Goal: Information Seeking & Learning: Check status

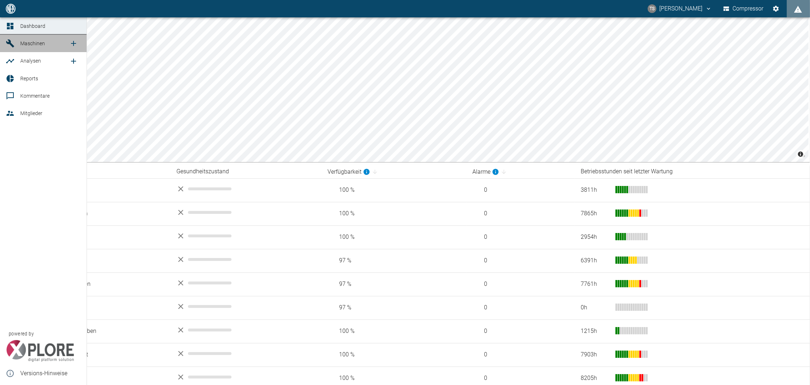
click at [30, 43] on span "Maschinen" at bounding box center [32, 44] width 25 height 6
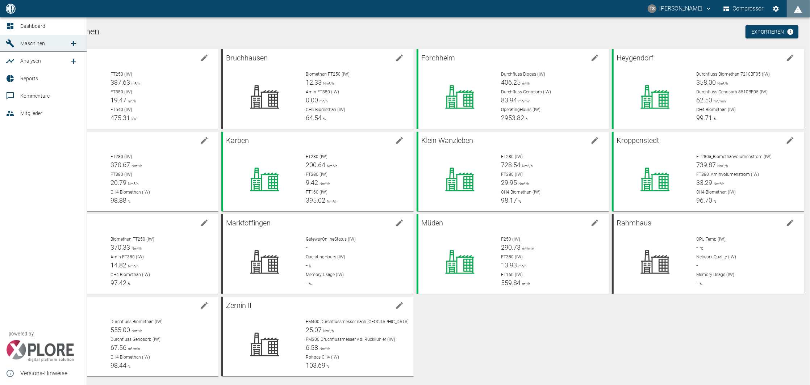
click at [15, 60] on div at bounding box center [11, 61] width 11 height 9
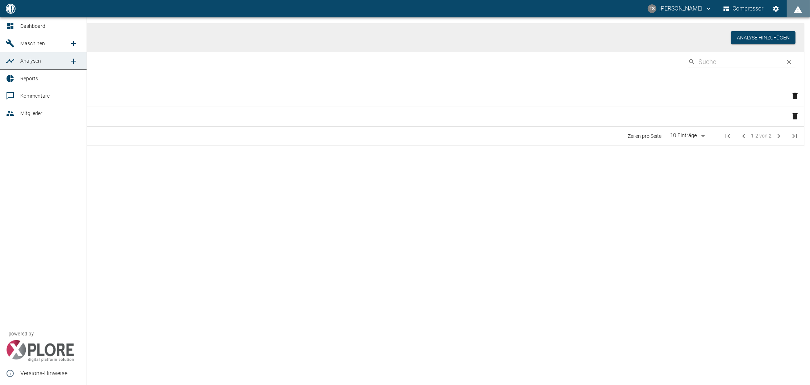
click at [33, 81] on span "Reports" at bounding box center [29, 79] width 18 height 6
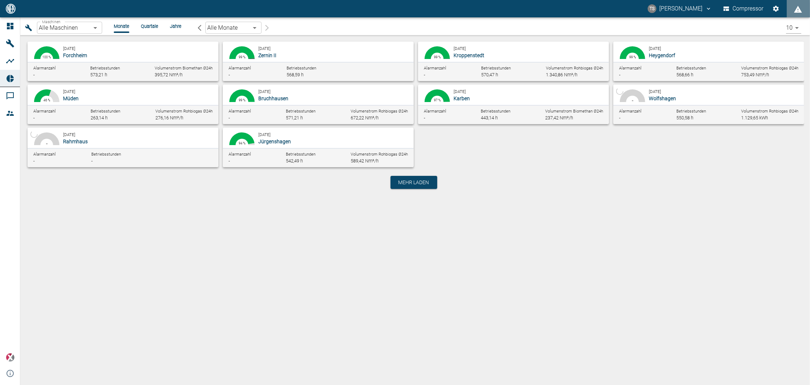
click at [329, 93] on div "[DATE] [GEOGRAPHIC_DATA]" at bounding box center [334, 95] width 152 height 14
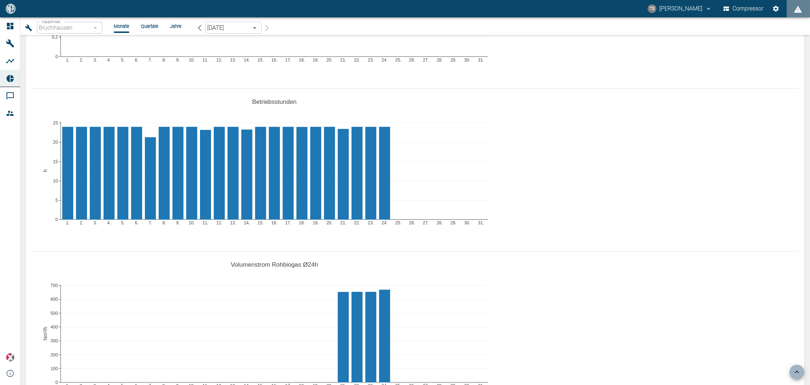
scroll to position [386, 0]
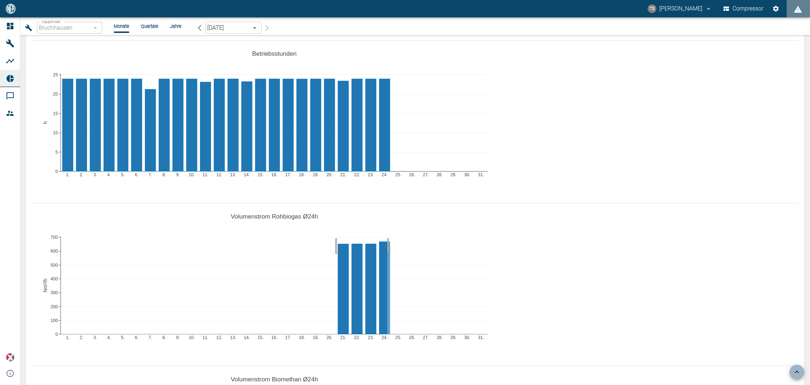
drag, startPoint x: 387, startPoint y: 213, endPoint x: 337, endPoint y: 210, distance: 50.4
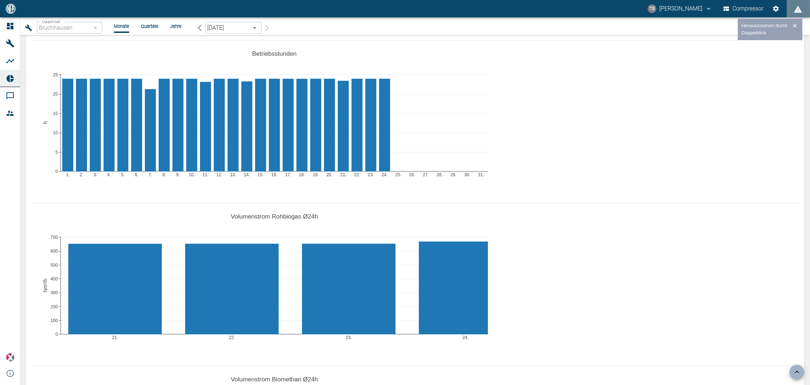
click at [600, 219] on div "21. 22. 23. 24. 0 100 200 300 400 500 600 700 Volumenstrom Rohbiogas Ø24h Nm³/h" at bounding box center [415, 282] width 766 height 163
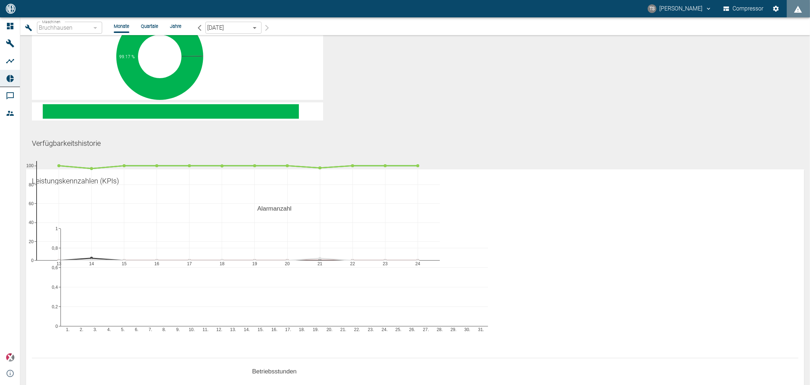
scroll to position [0, 0]
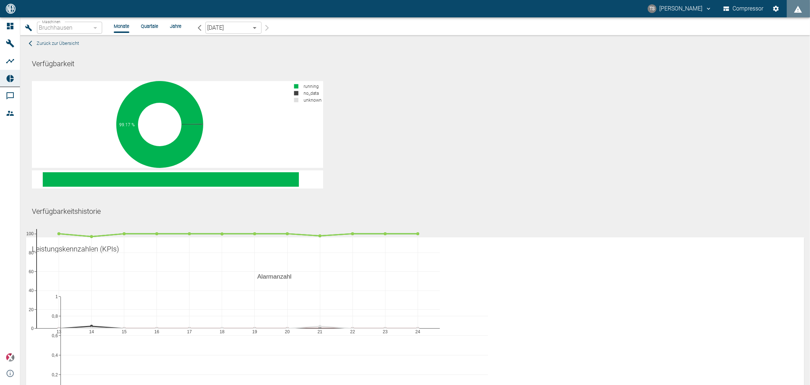
click at [100, 22] on div "Bruchhausen" at bounding box center [69, 28] width 65 height 12
click at [54, 42] on span "Zurück zur Übersicht" at bounding box center [58, 43] width 42 height 8
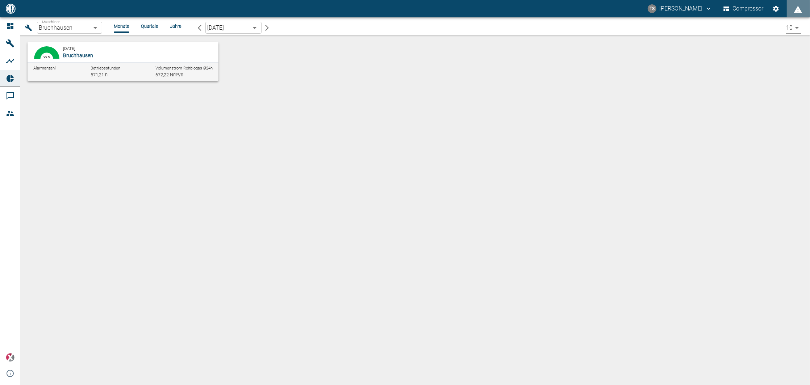
click at [77, 33] on body "TS [PERSON_NAME] Compressor Dashboard Maschinen Analysen Reports Kommentare Mit…" at bounding box center [405, 192] width 810 height 385
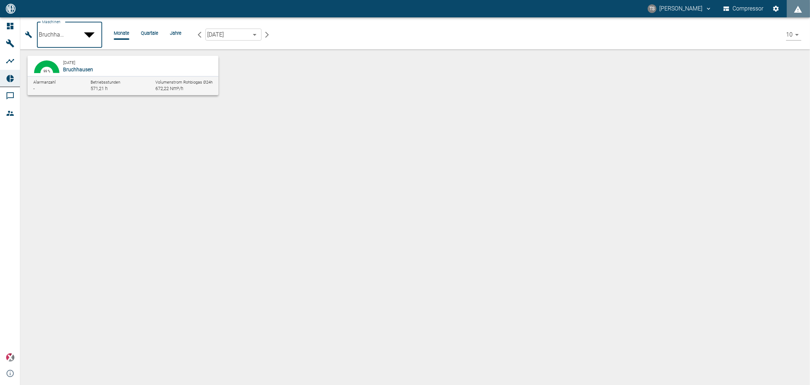
type input "381d891b-1471-48c8-b76d-f56620aafa3d"
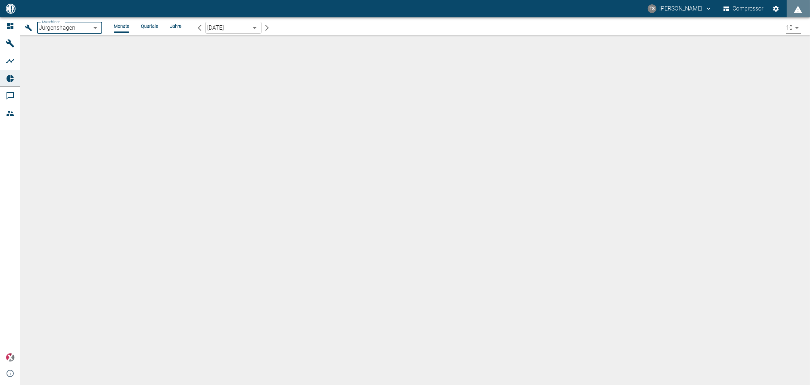
click at [105, 56] on p "Jürgenshagen" at bounding box center [138, 55] width 150 height 7
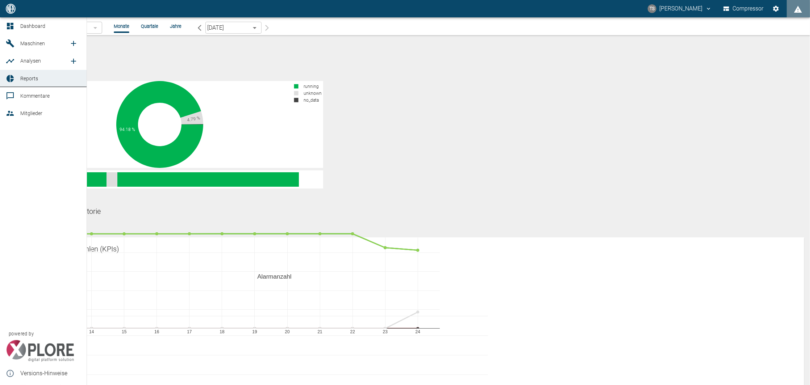
click at [33, 81] on span "Reports" at bounding box center [29, 79] width 18 height 6
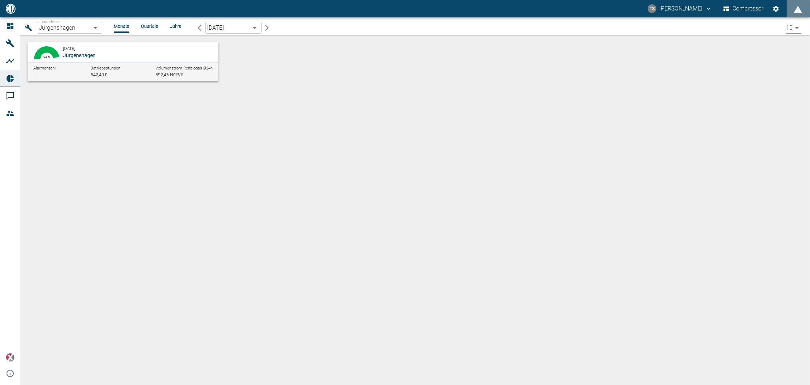
click at [94, 29] on body "TS [PERSON_NAME] Compressor Dashboard Maschinen Analysen Reports Kommentare Mit…" at bounding box center [405, 192] width 810 height 385
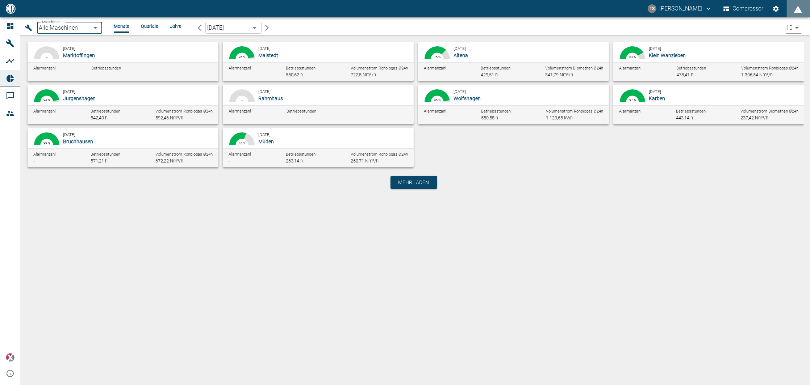
click at [314, 135] on div "[DATE] Müden" at bounding box center [334, 138] width 152 height 14
type input "bf8c477b-1ba4-4cd0-b87e-471543248d49"
